Goal: Task Accomplishment & Management: Use online tool/utility

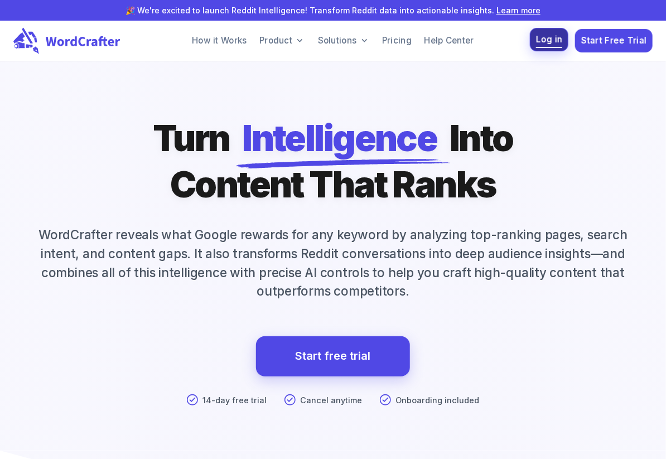
click at [552, 40] on span "Log in" at bounding box center [549, 39] width 27 height 15
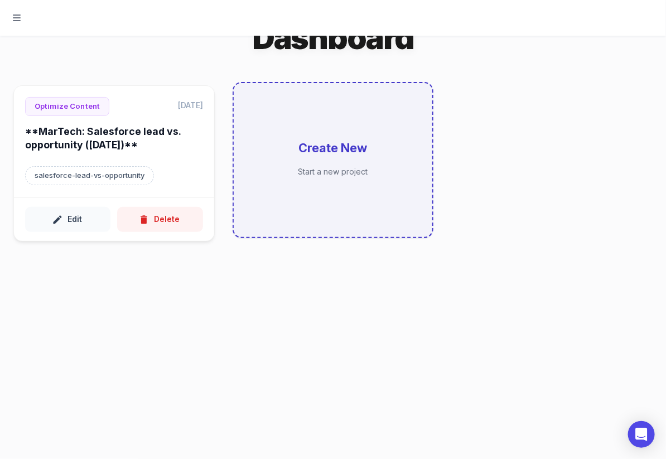
click at [311, 149] on h6 "Create New" at bounding box center [332, 148] width 69 height 17
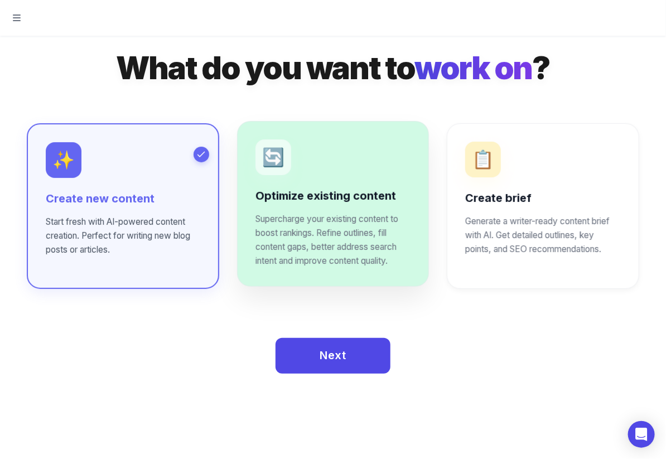
click at [270, 154] on p "🔄" at bounding box center [273, 157] width 22 height 18
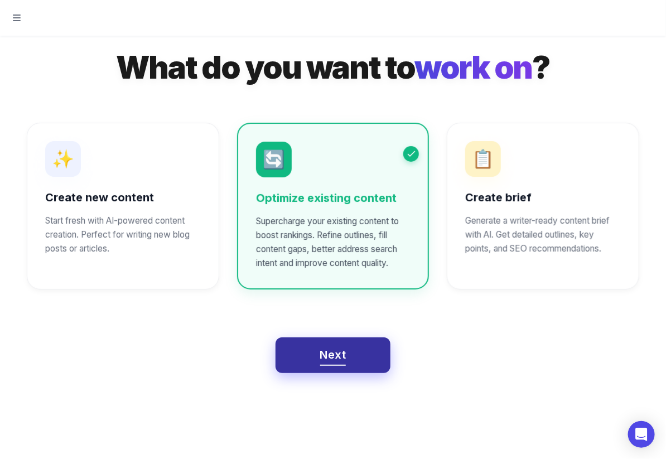
click at [327, 356] on span "Next" at bounding box center [333, 355] width 26 height 20
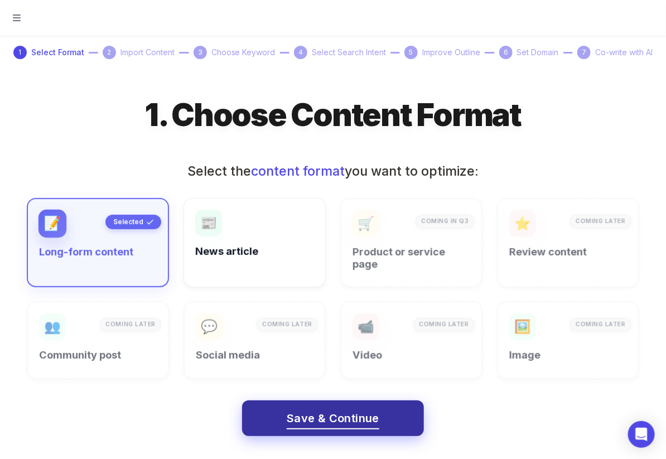
click at [311, 418] on span "Save & Continue" at bounding box center [333, 419] width 93 height 20
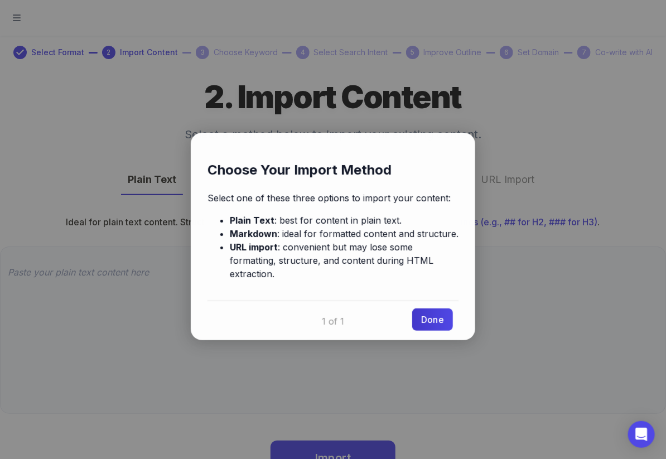
click at [445, 308] on link "Done" at bounding box center [432, 319] width 41 height 22
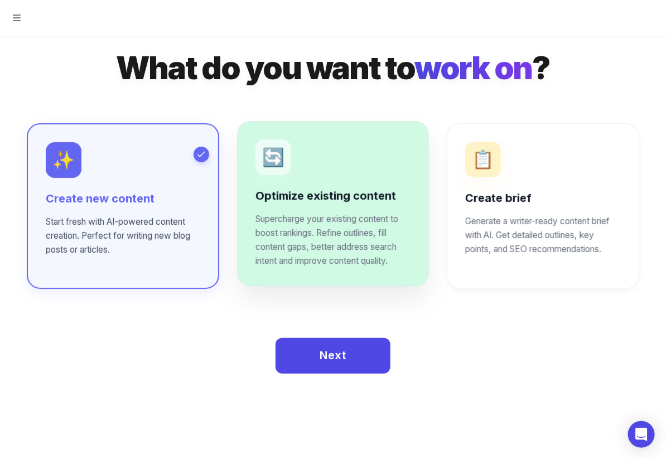
click at [277, 171] on div "🔄" at bounding box center [273, 157] width 36 height 36
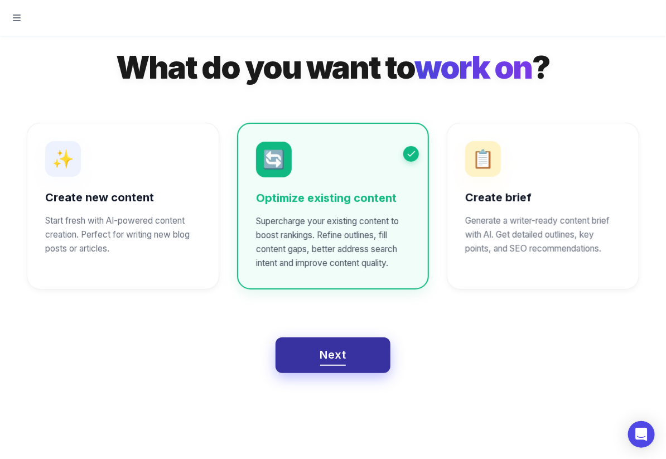
click at [342, 355] on span "Next" at bounding box center [333, 355] width 26 height 20
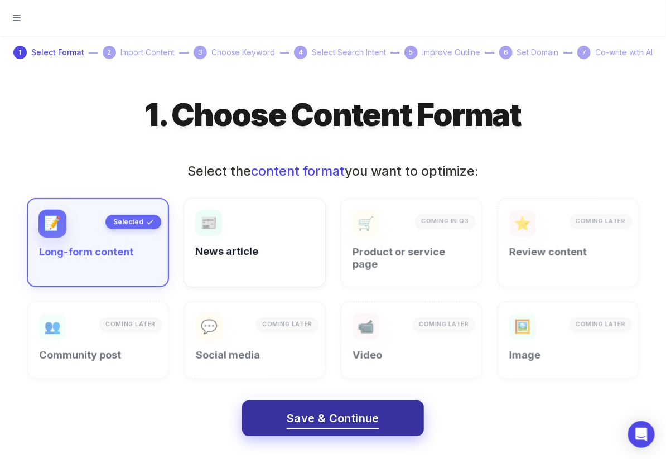
click at [334, 418] on span "Save & Continue" at bounding box center [333, 419] width 93 height 20
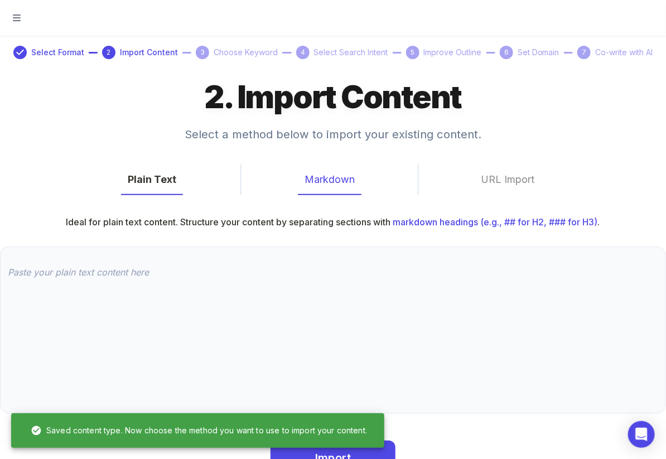
click at [338, 180] on button "Markdown" at bounding box center [330, 179] width 64 height 31
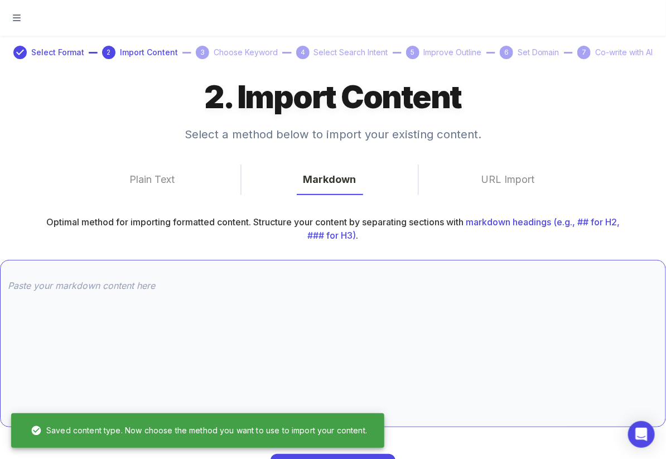
click at [94, 290] on textarea at bounding box center [333, 343] width 650 height 128
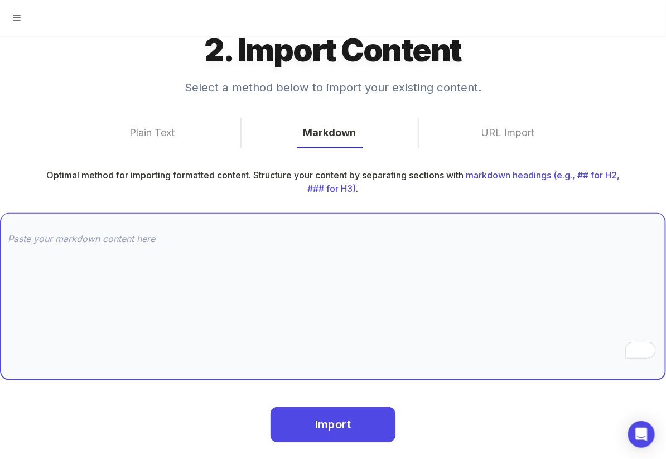
scroll to position [48, 0]
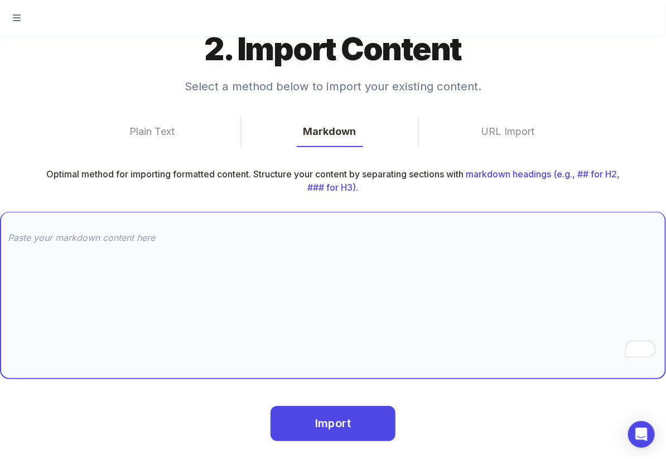
paste textarea "# How to measure semantic visibility \[Brief \- SEL\] Oct 1, 2025 Our approach …"
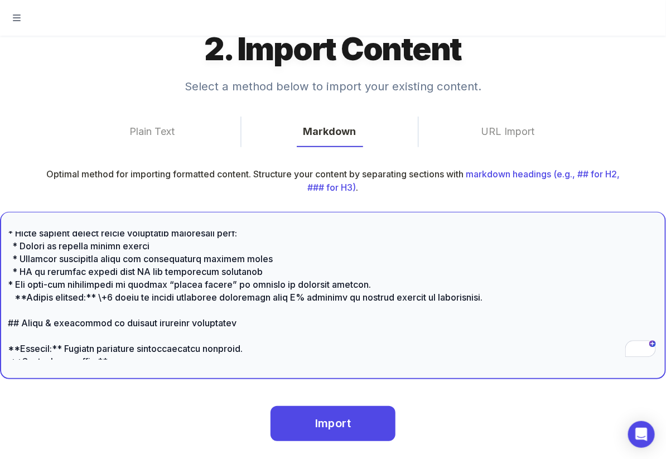
scroll to position [0, 0]
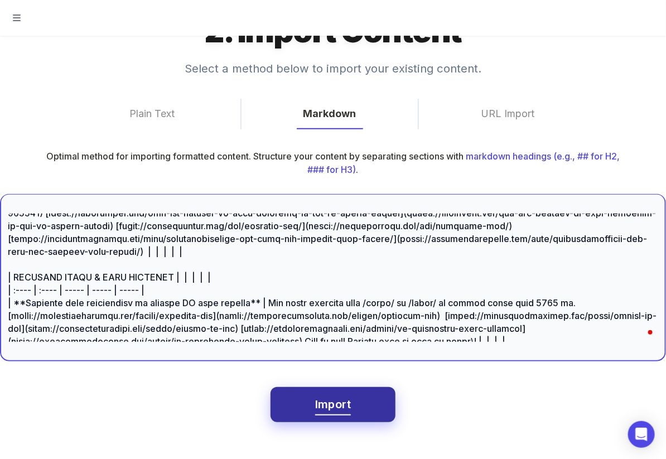
type textarea "# How to measure semantic visibility \[Brief \- SEL\] Oct 1, 2025 Our approach …"
click at [348, 408] on span "Import" at bounding box center [333, 405] width 36 height 20
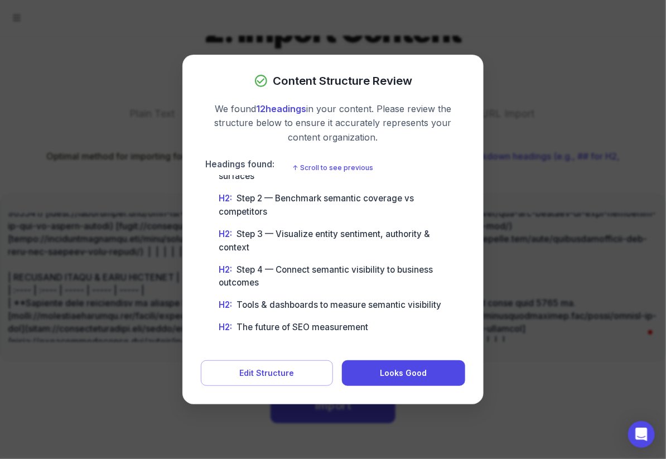
click at [57, 85] on div at bounding box center [333, 229] width 666 height 459
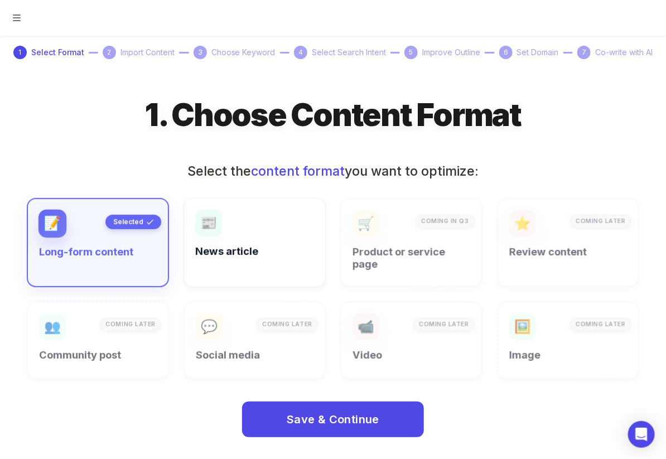
click at [13, 18] on icon "button" at bounding box center [17, 17] width 8 height 7
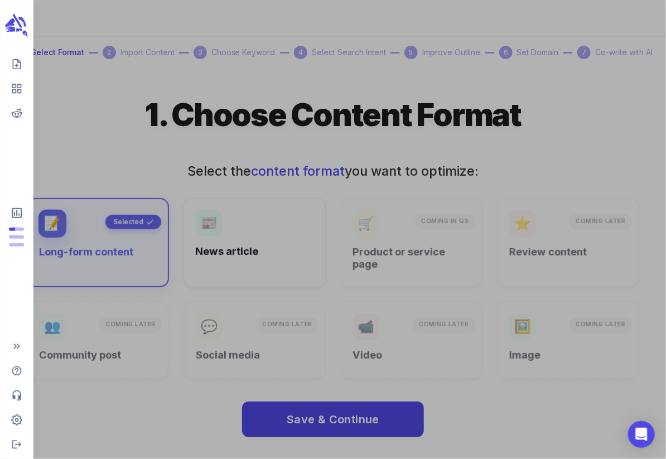
click at [63, 56] on div at bounding box center [333, 229] width 666 height 459
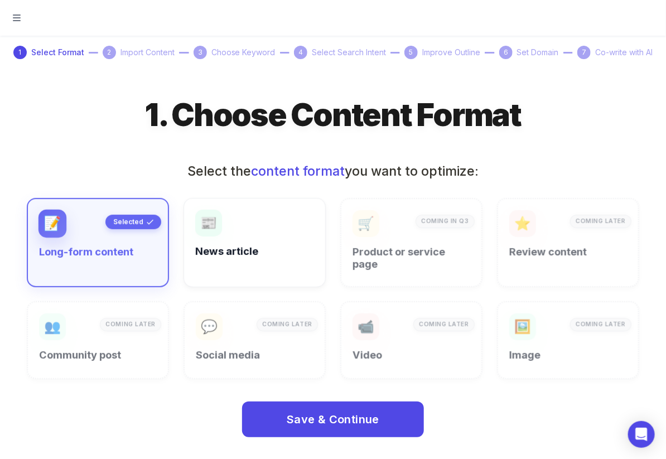
click at [61, 53] on span "Select Format" at bounding box center [57, 52] width 53 height 12
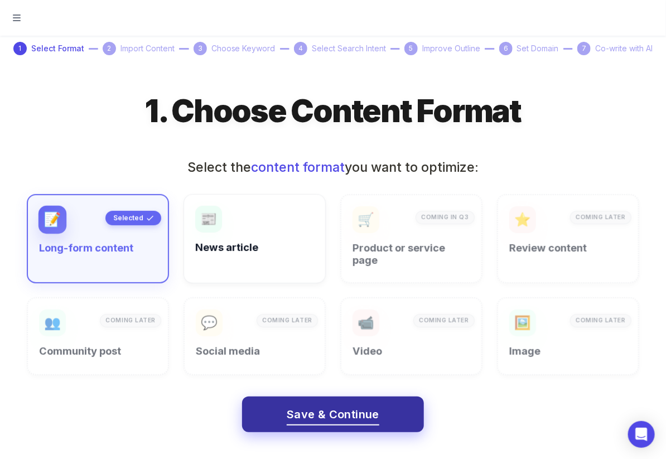
click at [362, 416] on span "Save & Continue" at bounding box center [333, 415] width 93 height 20
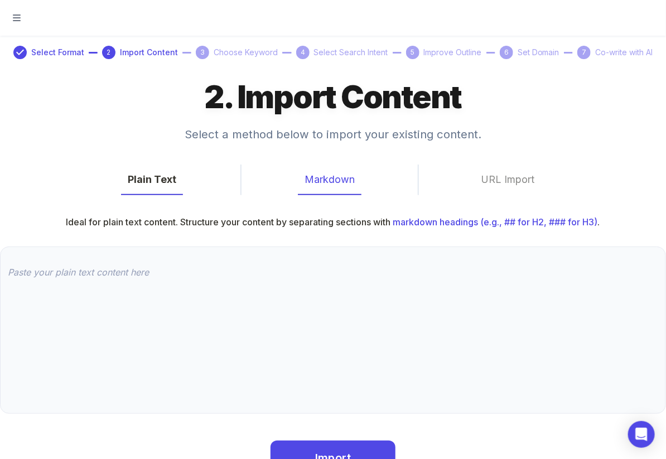
click at [342, 185] on button "Markdown" at bounding box center [330, 179] width 64 height 31
